Goal: Find contact information: Find contact information

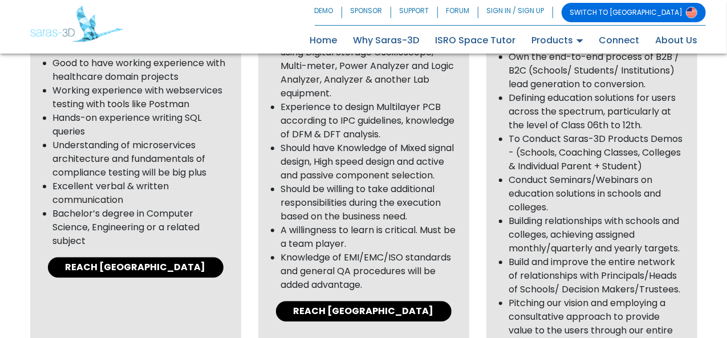
scroll to position [1638, 0]
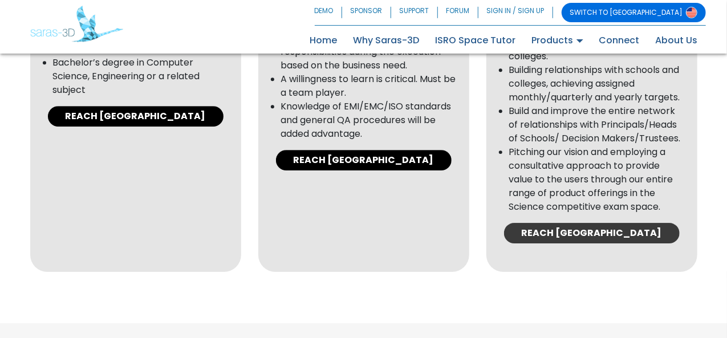
scroll to position [1769, 0]
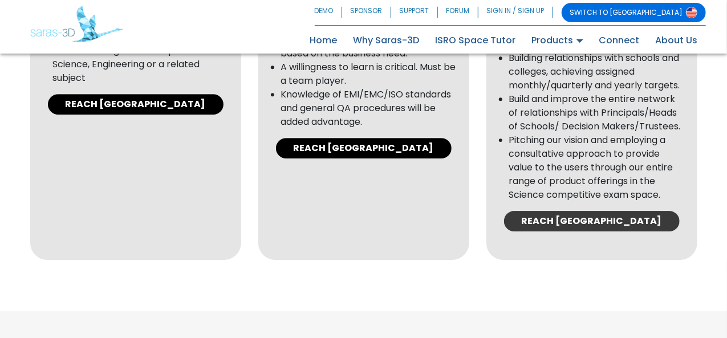
click at [595, 211] on link "REACH US" at bounding box center [592, 221] width 176 height 21
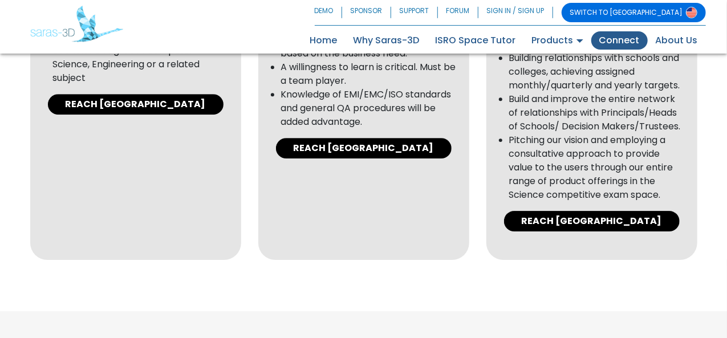
click at [594, 32] on li "Connect" at bounding box center [619, 40] width 56 height 18
click at [614, 39] on link "Connect" at bounding box center [619, 40] width 56 height 18
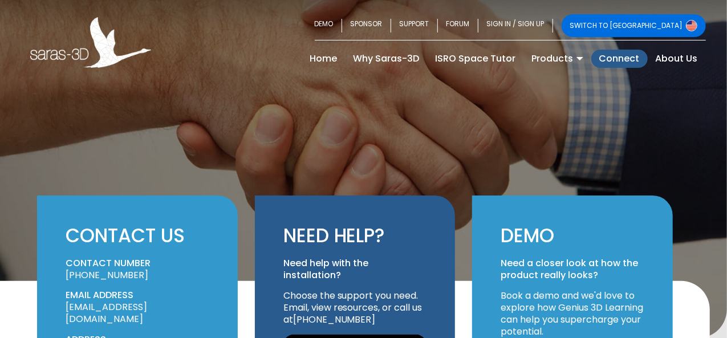
drag, startPoint x: 143, startPoint y: 123, endPoint x: 83, endPoint y: 129, distance: 60.3
click at [83, 270] on p "+91 63559 49931" at bounding box center [138, 276] width 144 height 12
copy link "63559 49931"
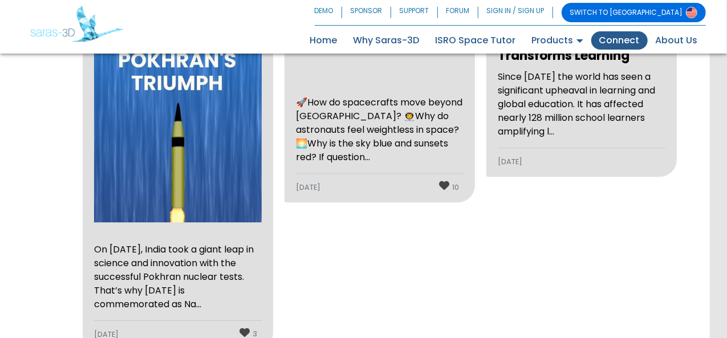
scroll to position [1725, 0]
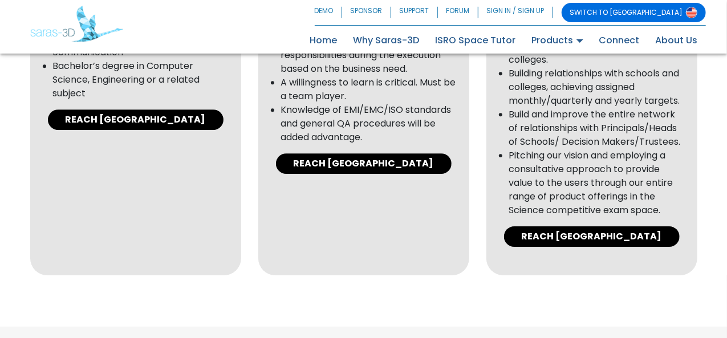
scroll to position [1769, 0]
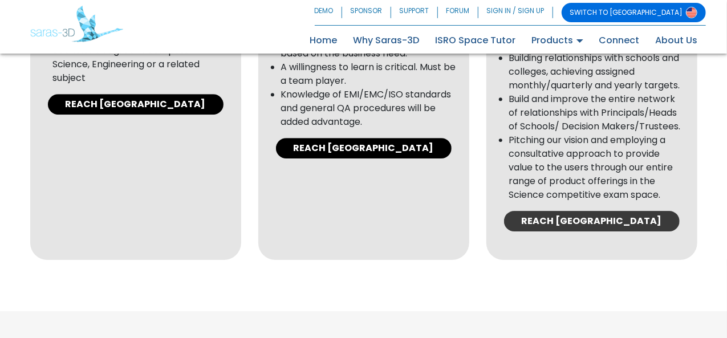
click at [586, 211] on link "REACH [GEOGRAPHIC_DATA]" at bounding box center [592, 221] width 176 height 21
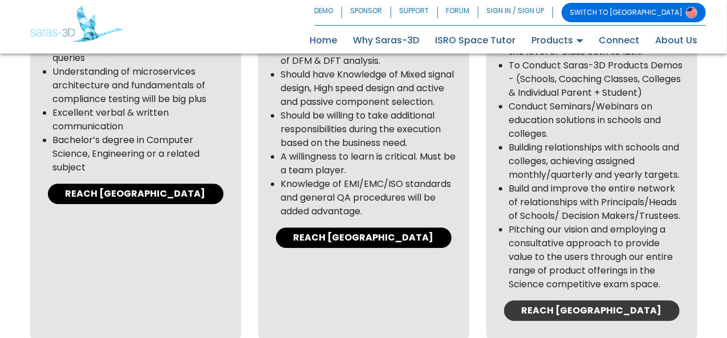
scroll to position [1661, 0]
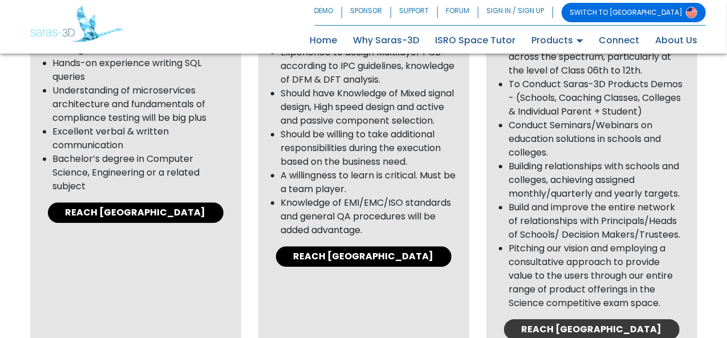
click at [595, 319] on link "REACH [GEOGRAPHIC_DATA]" at bounding box center [592, 329] width 176 height 21
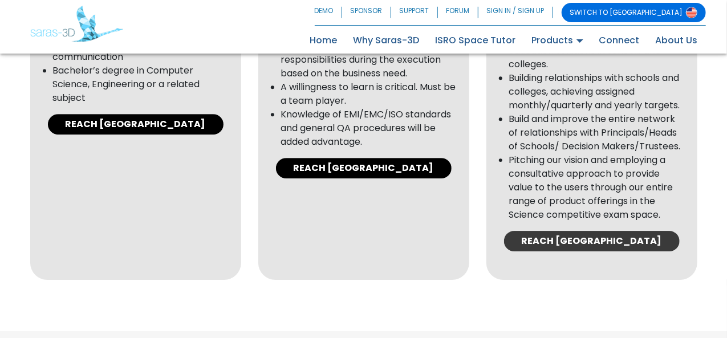
scroll to position [1750, 0]
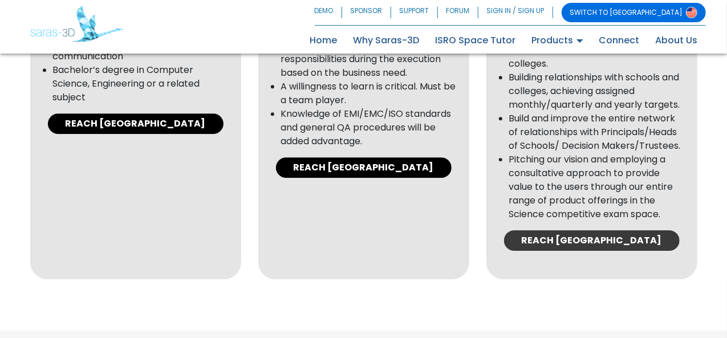
click at [598, 230] on link "REACH [GEOGRAPHIC_DATA]" at bounding box center [592, 240] width 176 height 21
click at [586, 230] on link "REACH [GEOGRAPHIC_DATA]" at bounding box center [592, 240] width 176 height 21
